Goal: Information Seeking & Learning: Learn about a topic

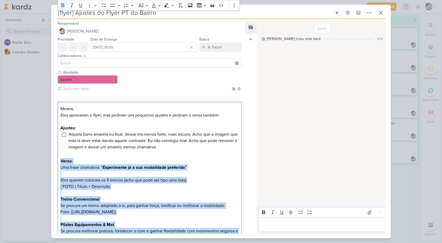
scroll to position [136, 0]
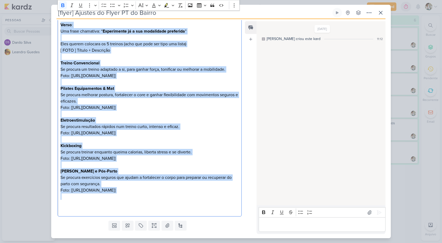
click at [128, 68] on p "Treino Convencional Se procura um treino adaptado a si, para ganhar força, toni…" at bounding box center [149, 66] width 178 height 13
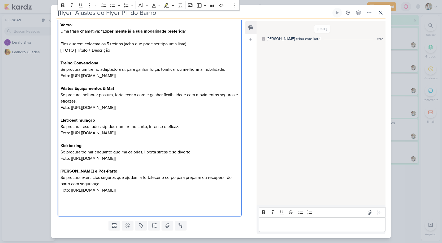
drag, startPoint x: 73, startPoint y: 76, endPoint x: 193, endPoint y: 82, distance: 120.1
click at [193, 79] on p "Foto: [[URL][DOMAIN_NAME]]" at bounding box center [149, 76] width 178 height 6
copy p "[URL][DOMAIN_NAME]"
drag, startPoint x: 195, startPoint y: 120, endPoint x: 72, endPoint y: 114, distance: 122.7
click at [72, 111] on p "Pilates Equipamentos & Mat Se procura melhorar postura, fortalecer o core e gan…" at bounding box center [149, 97] width 178 height 25
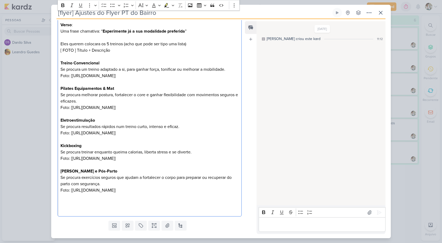
copy p "[URL][DOMAIN_NAME]"
drag, startPoint x: 73, startPoint y: 146, endPoint x: 190, endPoint y: 153, distance: 117.5
click at [190, 136] on p "Eletroestimulação Se procura resultados rápidos num treino curto, intenso e efi…" at bounding box center [149, 126] width 178 height 19
copy p "[URL][DOMAIN_NAME]"
drag, startPoint x: 72, startPoint y: 179, endPoint x: 164, endPoint y: 183, distance: 92.4
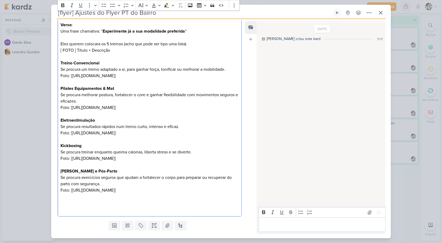
click at [164, 162] on p "Kickboxing Se procura treinar enquanto queima calorias, liberta stress e se div…" at bounding box center [149, 152] width 178 height 19
copy p "[URL][DOMAIN_NAME]"
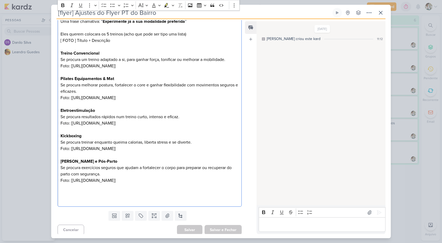
drag, startPoint x: 73, startPoint y: 205, endPoint x: 157, endPoint y: 213, distance: 84.7
click at [157, 184] on p "[PERSON_NAME] e Pós-Parto Se procura exercícios seguros que ajudam a fortalecer…" at bounding box center [149, 170] width 178 height 25
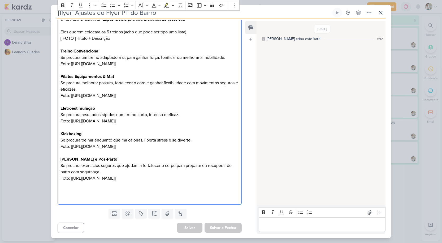
copy p "[URL][DOMAIN_NAME]"
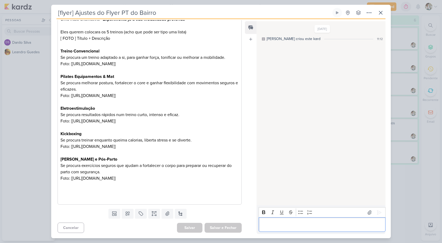
click at [269, 222] on p "Editor editing area: main" at bounding box center [321, 225] width 121 height 6
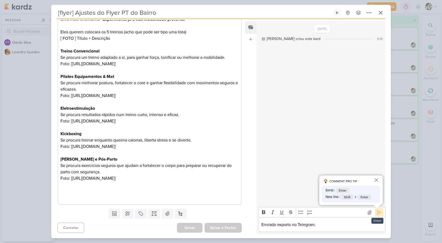
click at [377, 214] on icon at bounding box center [379, 212] width 5 height 5
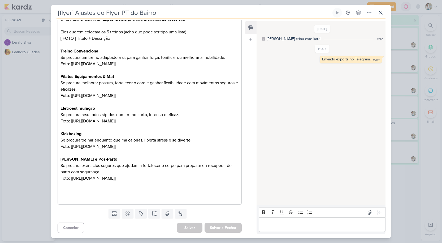
scroll to position [0, 0]
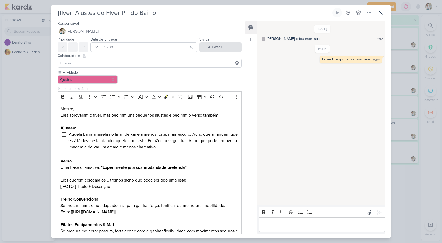
click at [210, 47] on div "A Fazer" at bounding box center [215, 47] width 14 height 6
click at [211, 68] on div "Finalizado" at bounding box center [213, 68] width 16 height 6
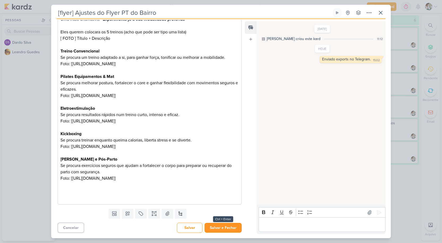
click at [223, 229] on button "Salvar e Fechar" at bounding box center [223, 228] width 37 height 10
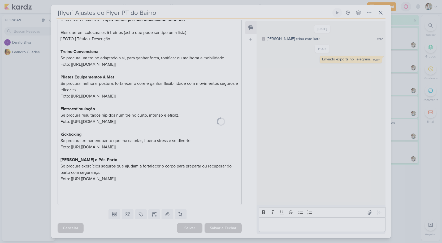
scroll to position [180, 0]
